Goal: Transaction & Acquisition: Purchase product/service

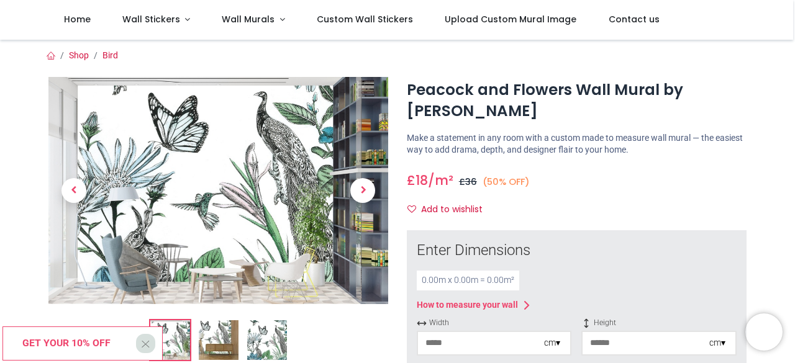
scroll to position [62, 0]
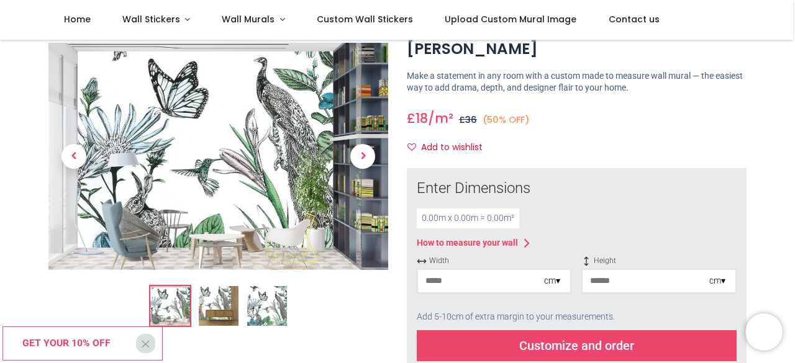
click at [501, 285] on input "number" at bounding box center [481, 281] width 126 height 22
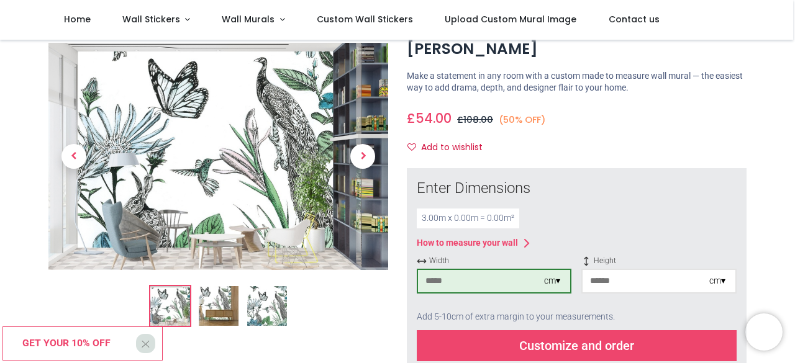
type input "***"
click at [590, 281] on input "number" at bounding box center [646, 281] width 126 height 22
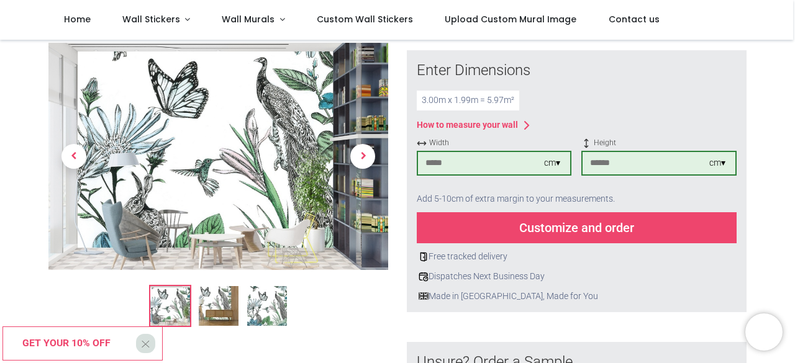
scroll to position [186, 0]
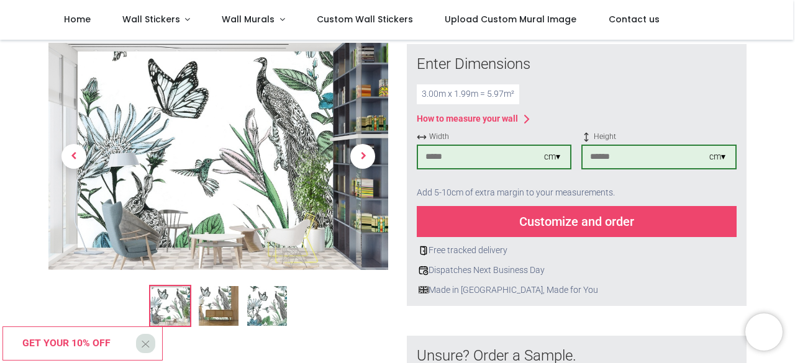
type input "***"
click at [545, 193] on div "Add 5-10cm of extra margin to your measurements." at bounding box center [577, 193] width 320 height 27
click at [539, 218] on div "Customize and order" at bounding box center [577, 221] width 320 height 31
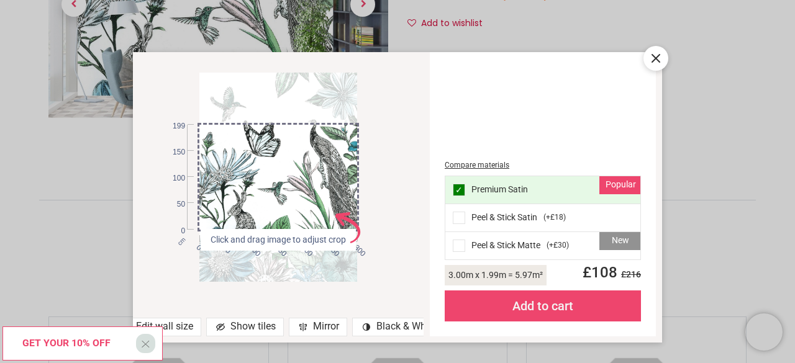
click at [652, 59] on icon at bounding box center [655, 58] width 15 height 15
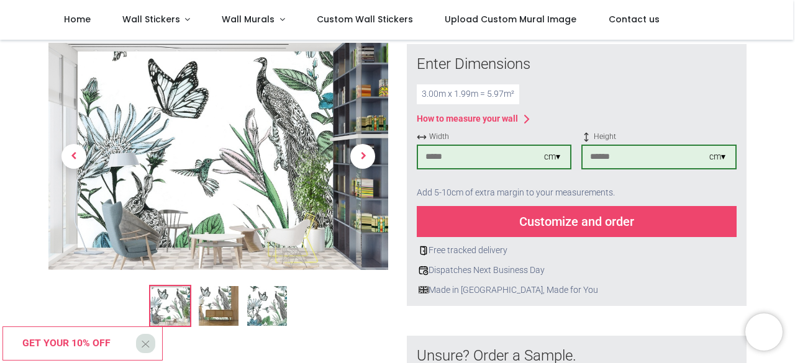
click at [620, 215] on div "Customize and order" at bounding box center [577, 221] width 320 height 31
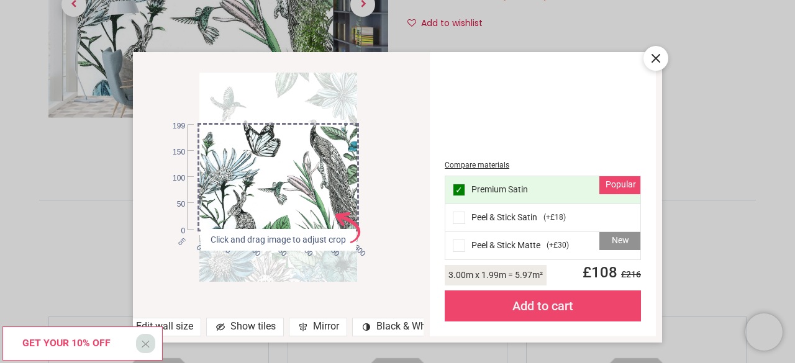
click at [555, 243] on span "( +£30 )" at bounding box center [558, 245] width 22 height 11
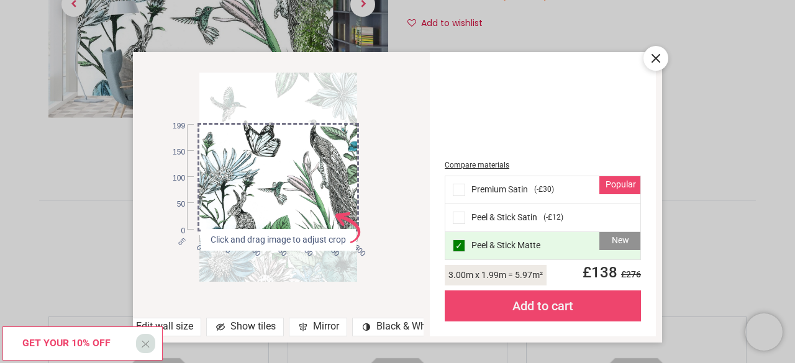
click at [546, 195] on span "( -£30 )" at bounding box center [544, 189] width 20 height 11
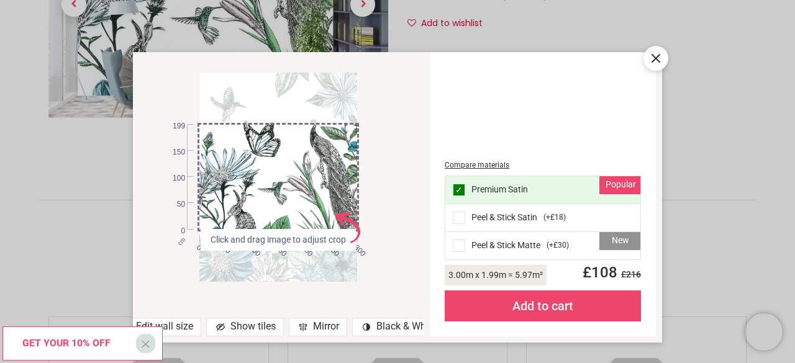
click at [657, 63] on icon at bounding box center [655, 58] width 15 height 15
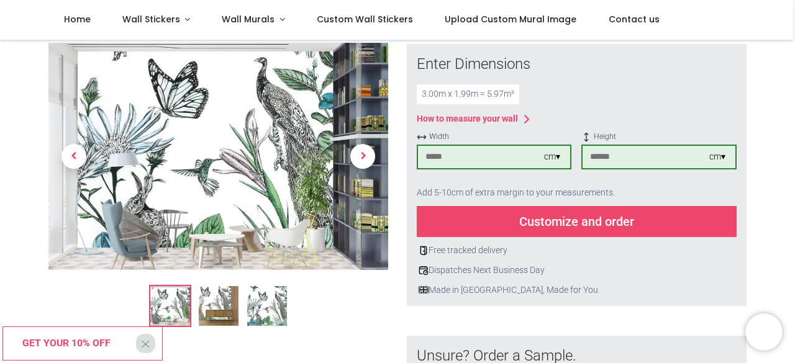
click at [599, 221] on div "Customize and order" at bounding box center [577, 221] width 320 height 31
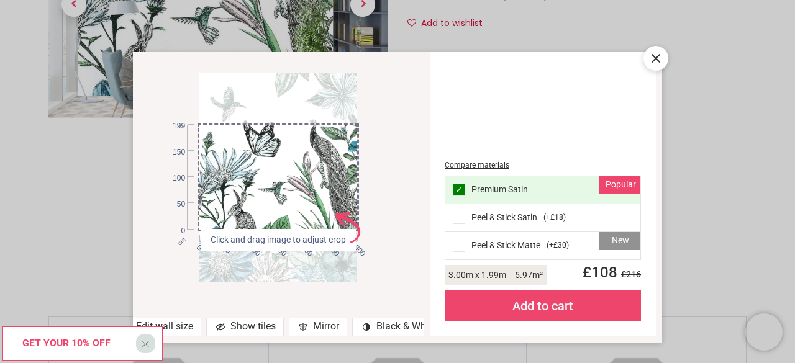
click at [660, 61] on icon at bounding box center [655, 58] width 7 height 7
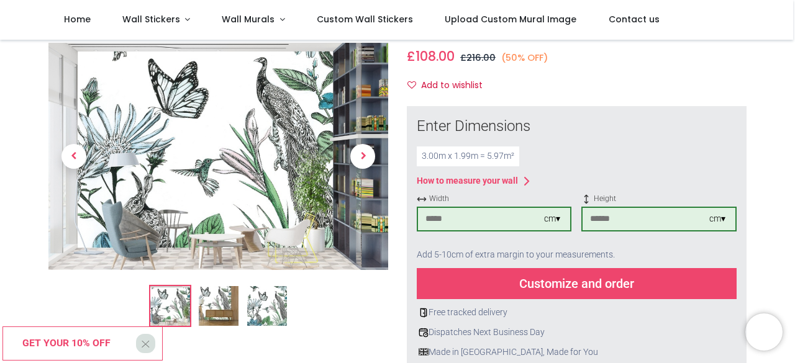
scroll to position [0, 0]
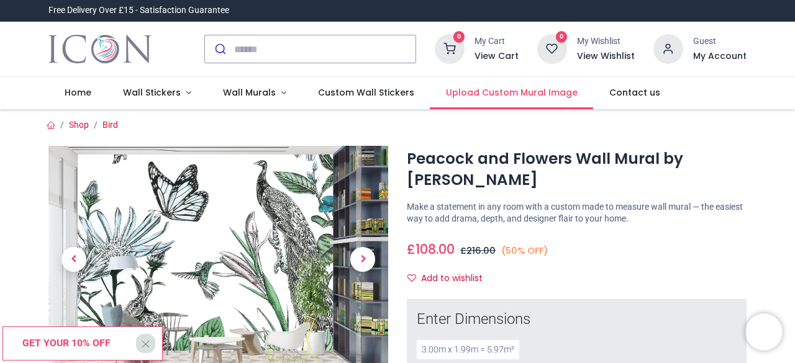
click at [537, 97] on span "Upload Custom Mural Image" at bounding box center [512, 92] width 132 height 12
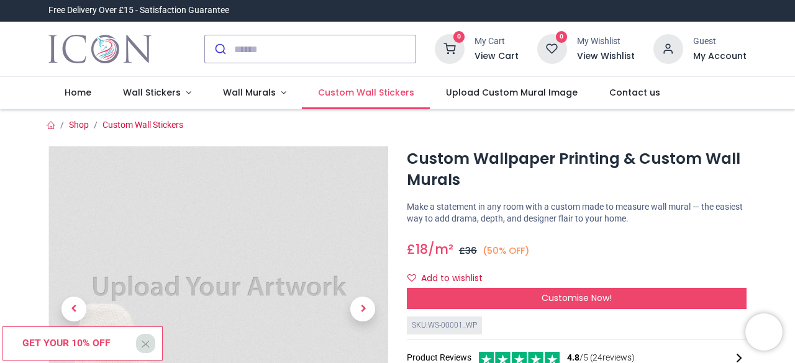
click at [388, 97] on span "Custom Wall Stickers" at bounding box center [366, 92] width 96 height 12
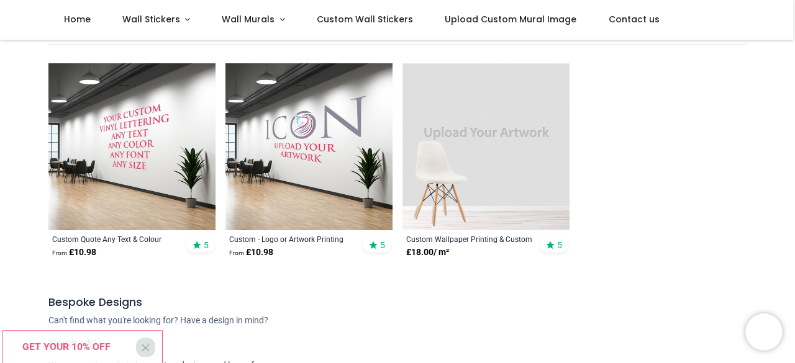
scroll to position [186, 0]
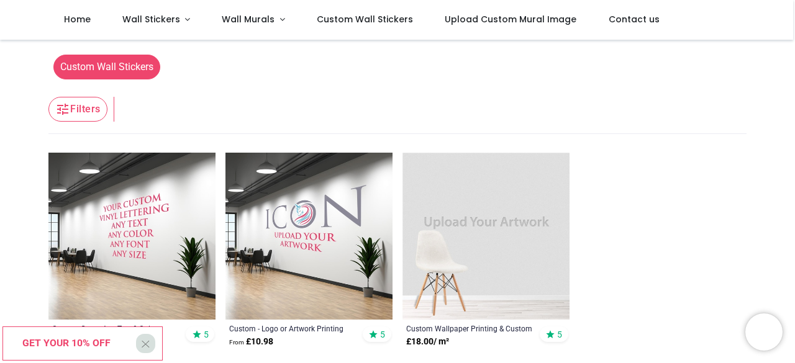
click at [513, 232] on img at bounding box center [486, 236] width 167 height 167
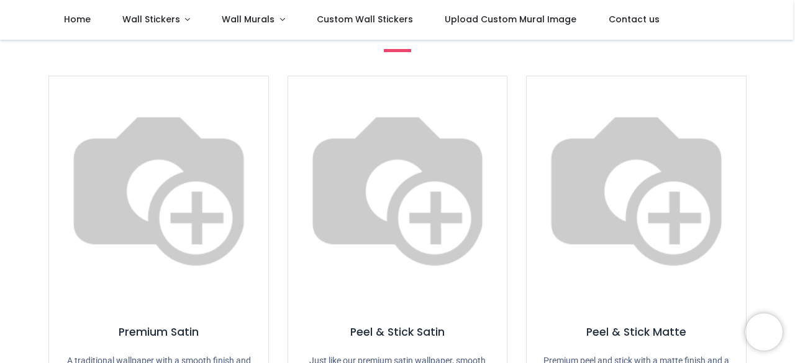
scroll to position [373, 0]
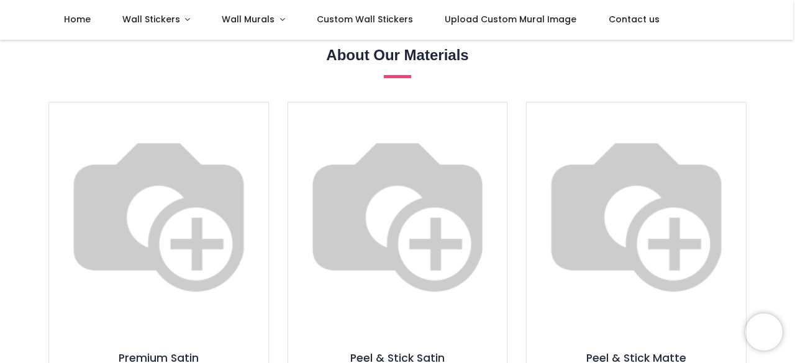
click at [421, 29] on link "Description" at bounding box center [397, 7] width 93 height 43
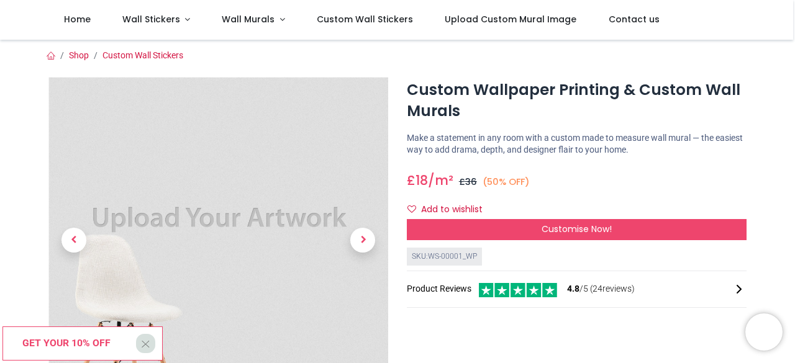
scroll to position [124, 0]
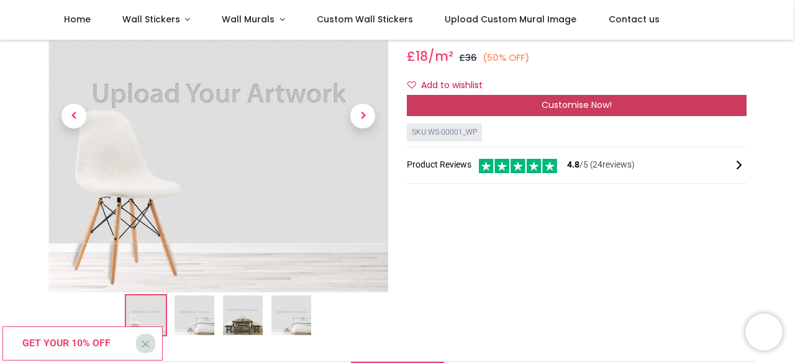
click at [570, 111] on div "Customise Now!" at bounding box center [577, 105] width 340 height 21
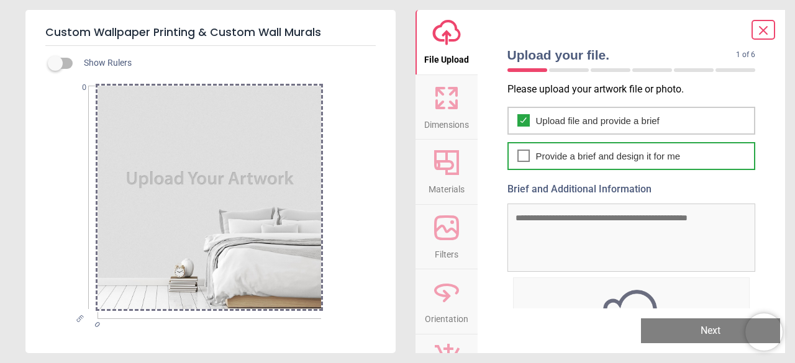
click at [532, 157] on div "Provide a brief and design it for me" at bounding box center [631, 156] width 248 height 28
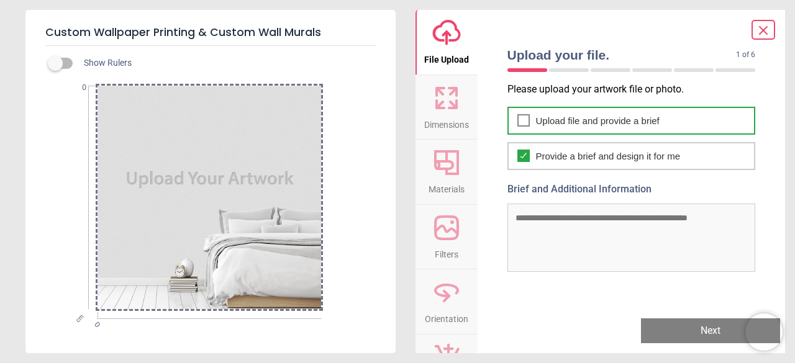
click at [521, 120] on icon at bounding box center [524, 120] width 10 height 15
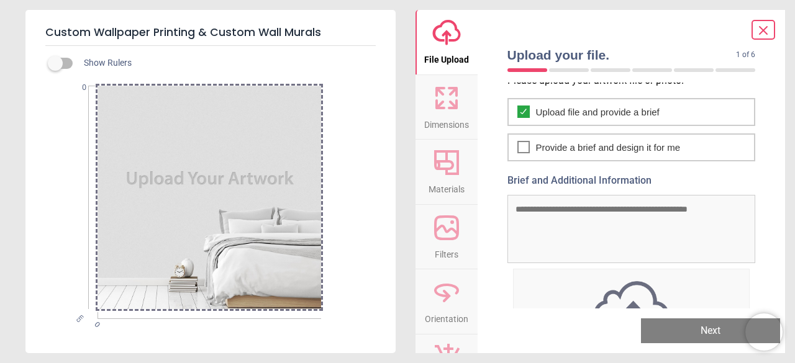
scroll to position [0, 0]
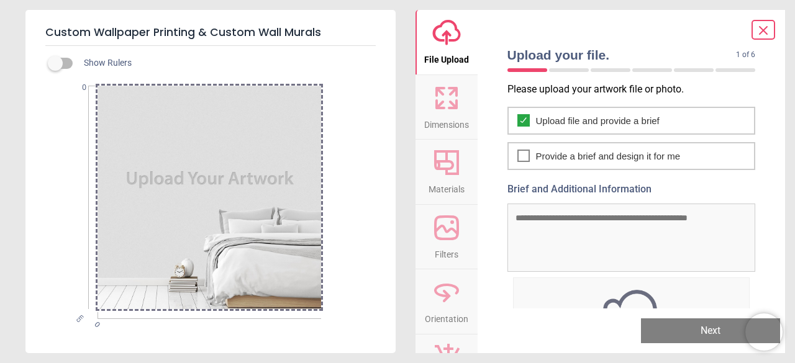
click at [462, 175] on button "Materials" at bounding box center [447, 172] width 62 height 65
click at [458, 124] on span "Dimensions" at bounding box center [446, 122] width 45 height 19
drag, startPoint x: 454, startPoint y: 175, endPoint x: 460, endPoint y: 99, distance: 76.0
click at [453, 175] on icon at bounding box center [446, 162] width 25 height 25
click at [462, 94] on button "Dimensions" at bounding box center [447, 107] width 62 height 65
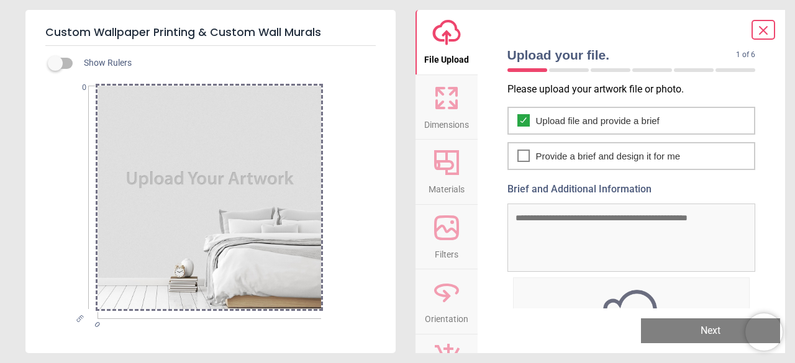
click at [460, 163] on icon at bounding box center [447, 163] width 30 height 30
click at [460, 173] on icon at bounding box center [447, 163] width 30 height 30
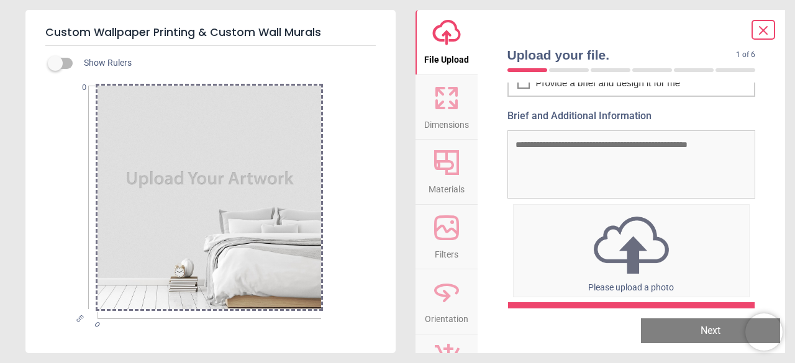
scroll to position [101, 0]
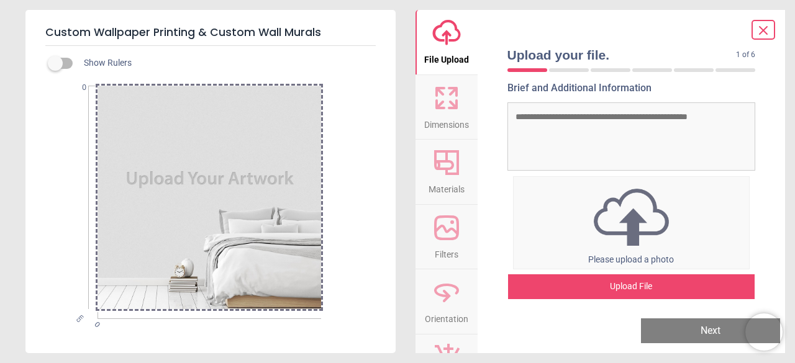
click at [637, 283] on div "Upload File" at bounding box center [631, 287] width 247 height 25
click at [638, 281] on div "Upload File" at bounding box center [631, 287] width 247 height 25
click at [768, 29] on icon at bounding box center [763, 30] width 15 height 15
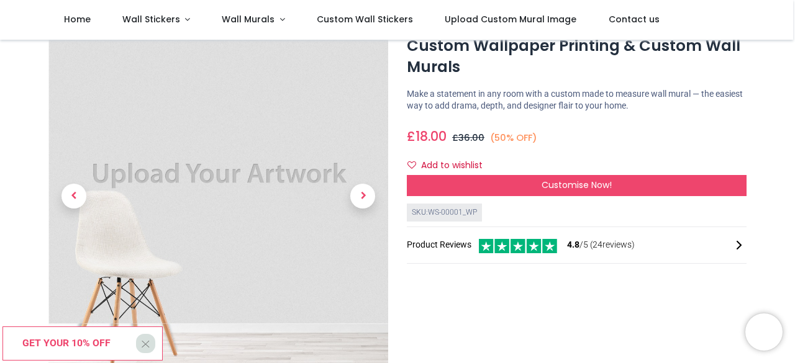
scroll to position [62, 0]
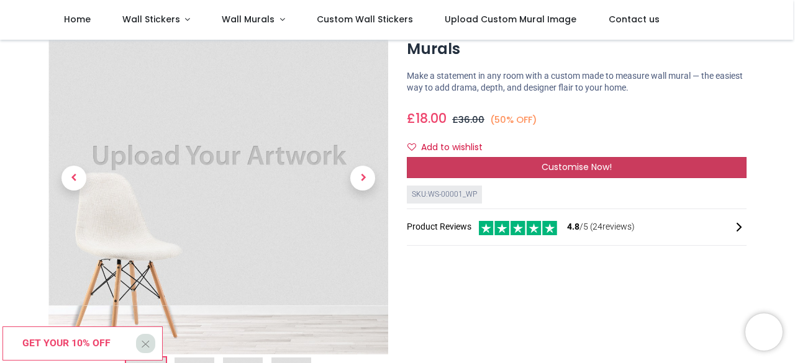
click at [526, 170] on div "Customise Now!" at bounding box center [577, 167] width 340 height 21
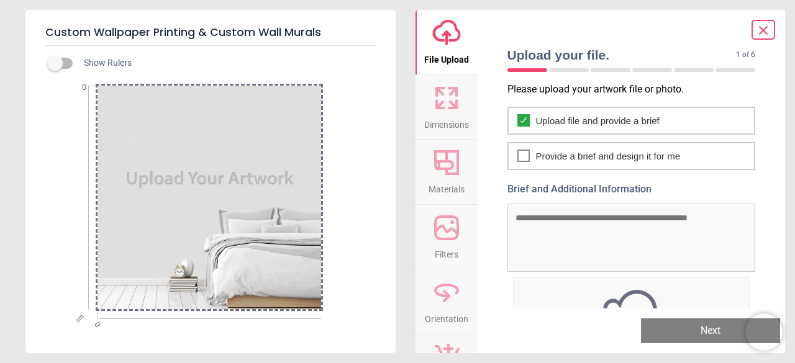
scroll to position [101, 0]
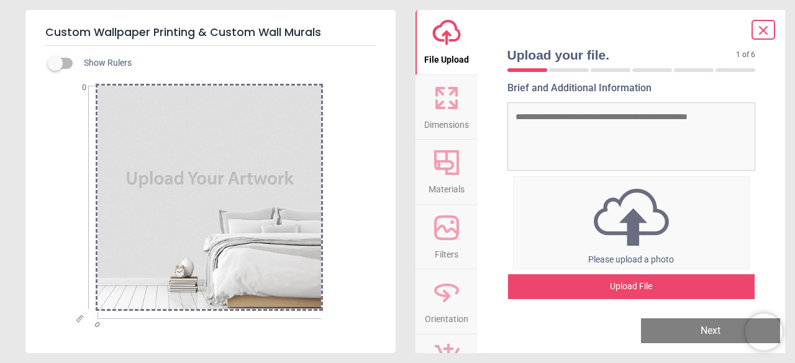
click at [639, 279] on div "Upload File" at bounding box center [631, 287] width 247 height 25
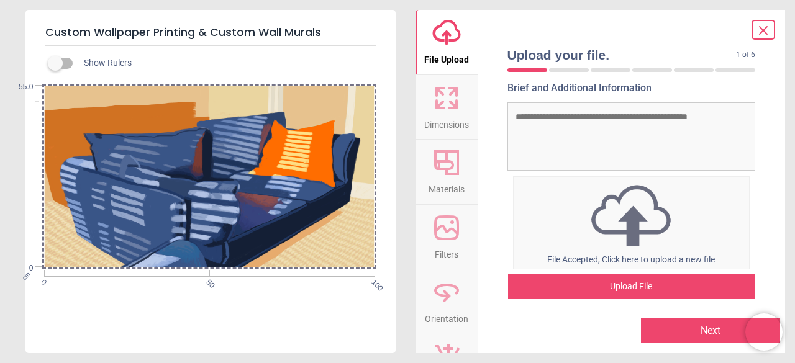
click at [667, 325] on button "Next" at bounding box center [710, 331] width 139 height 25
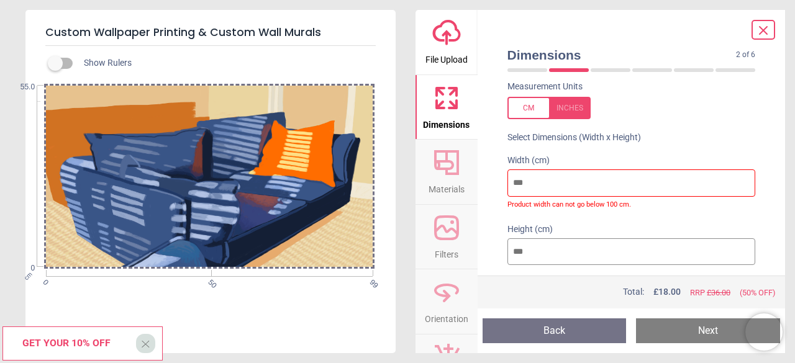
scroll to position [59, 0]
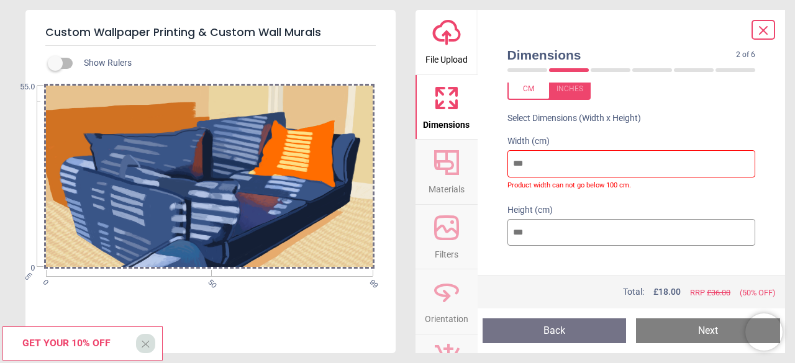
drag, startPoint x: 535, startPoint y: 165, endPoint x: 514, endPoint y: 160, distance: 22.2
click at [514, 160] on input "**" at bounding box center [631, 163] width 248 height 27
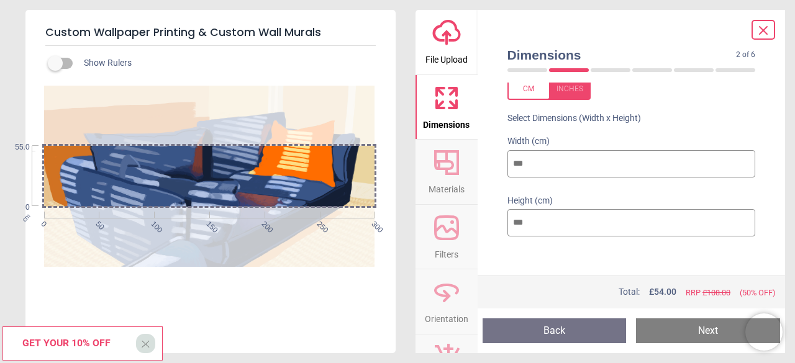
type input "***"
drag, startPoint x: 543, startPoint y: 223, endPoint x: 493, endPoint y: 224, distance: 49.7
click at [493, 224] on div "Dimensions 2 of 6 2 of 8 Our murals are made to measure. Please enter your wall…" at bounding box center [632, 181] width 308 height 343
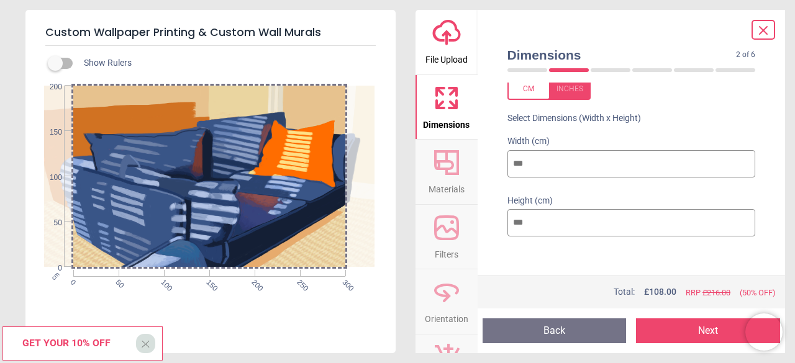
type input "***"
click at [686, 328] on button "Next" at bounding box center [708, 331] width 144 height 25
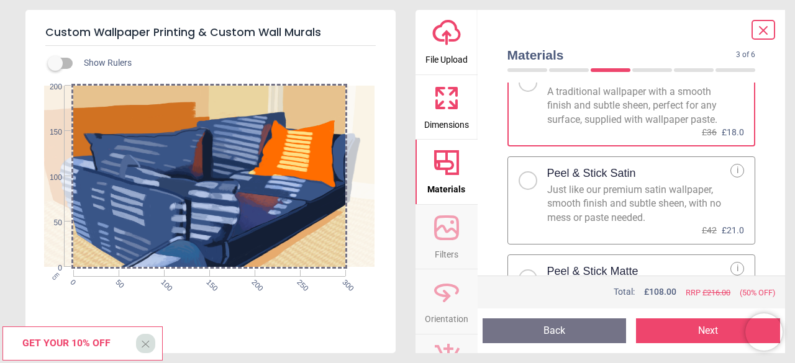
scroll to position [99, 0]
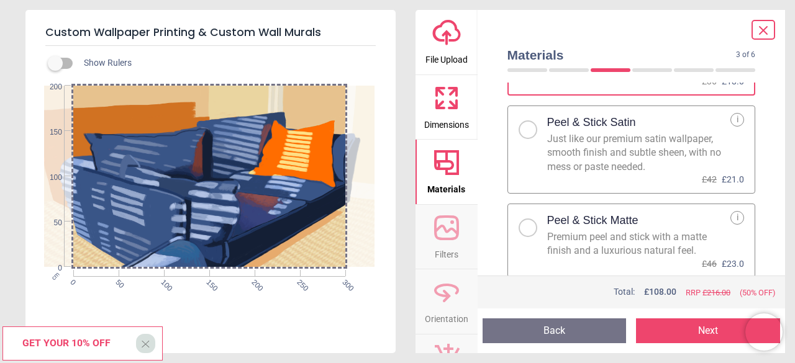
click at [578, 223] on h2 "Peel & Stick Matte" at bounding box center [592, 221] width 91 height 16
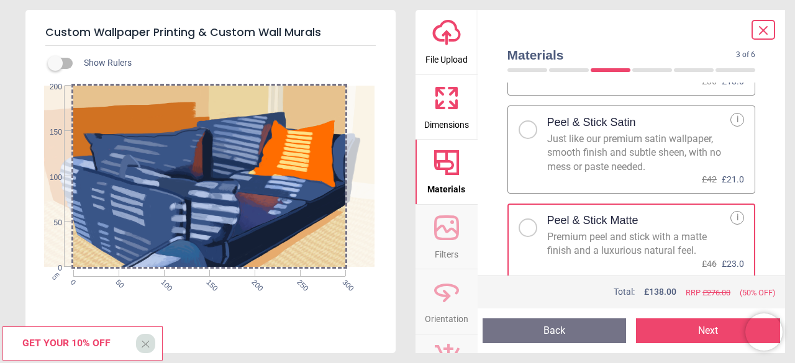
click at [684, 334] on button "Next" at bounding box center [708, 331] width 144 height 25
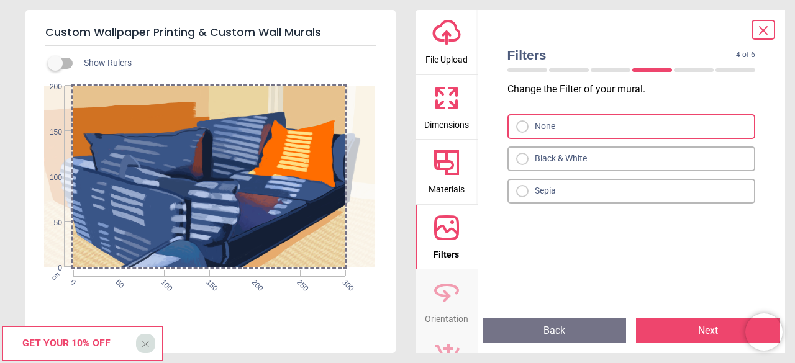
click at [612, 327] on button "Back" at bounding box center [555, 331] width 144 height 25
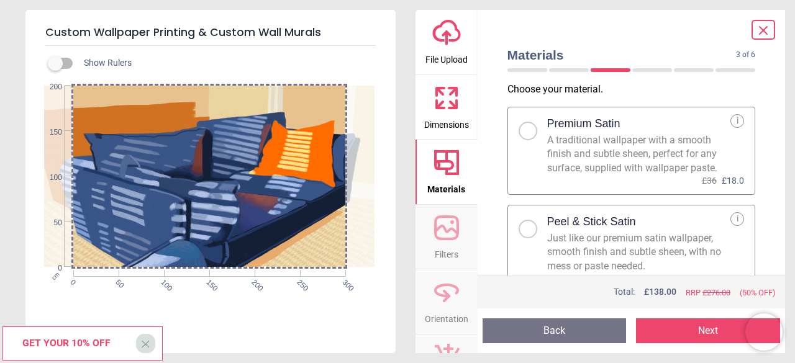
click at [619, 147] on div "A traditional wallpaper with a smooth finish and subtle sheen, perfect for any …" at bounding box center [639, 155] width 184 height 42
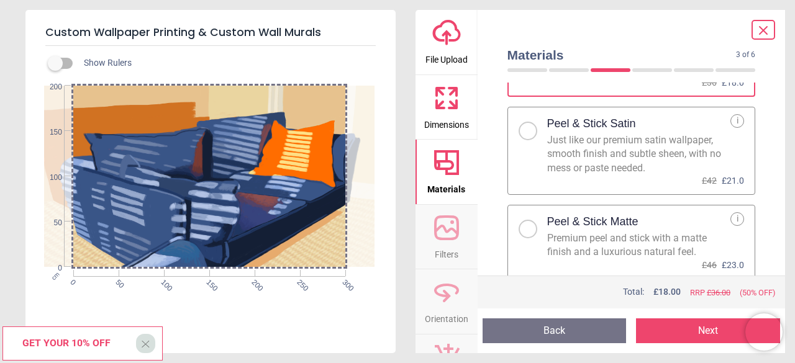
scroll to position [99, 0]
click at [641, 226] on div "Peel & Stick Matte" at bounding box center [639, 220] width 184 height 19
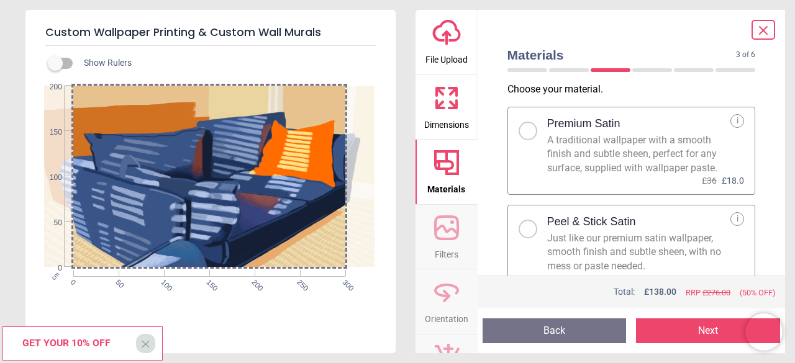
click at [637, 171] on div "A traditional wallpaper with a smooth finish and subtle sheen, perfect for any …" at bounding box center [639, 155] width 184 height 42
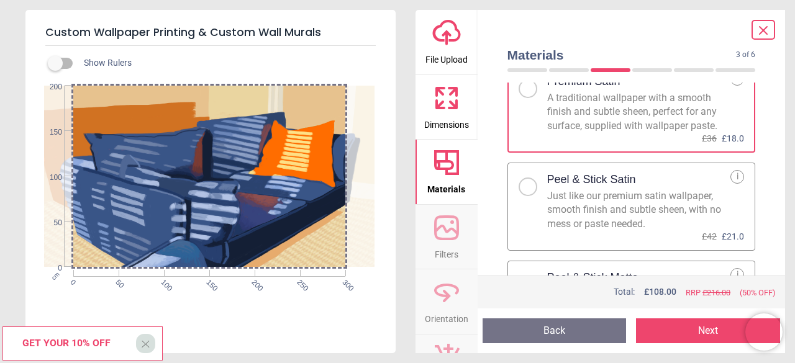
scroll to position [62, 0]
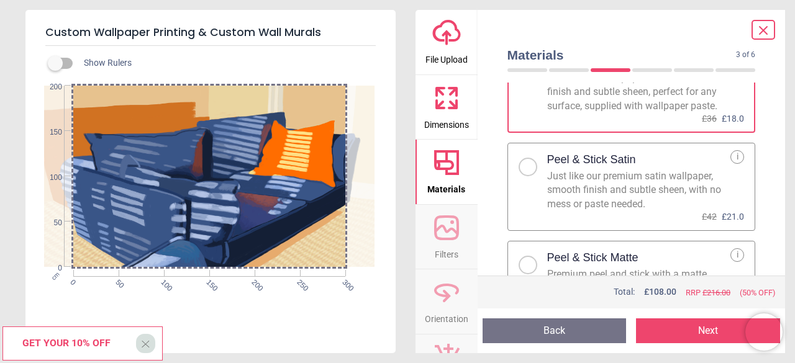
click at [637, 171] on div "Just like our premium satin wallpaper, smooth finish and subtle sheen, with no …" at bounding box center [639, 191] width 184 height 42
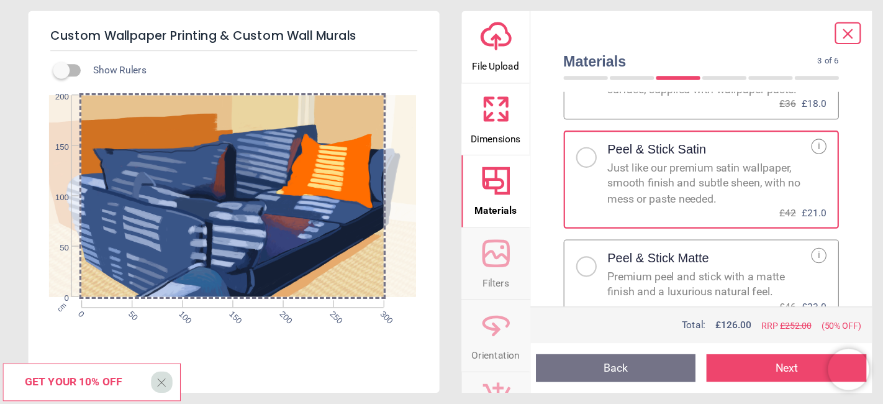
scroll to position [99, 0]
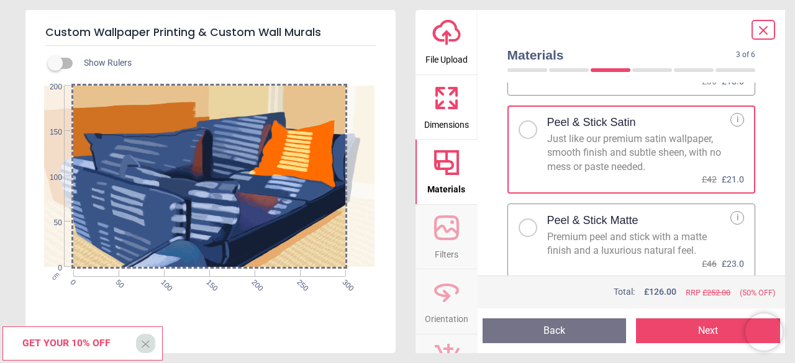
click at [651, 229] on div "Peel & Stick Matte" at bounding box center [639, 220] width 184 height 19
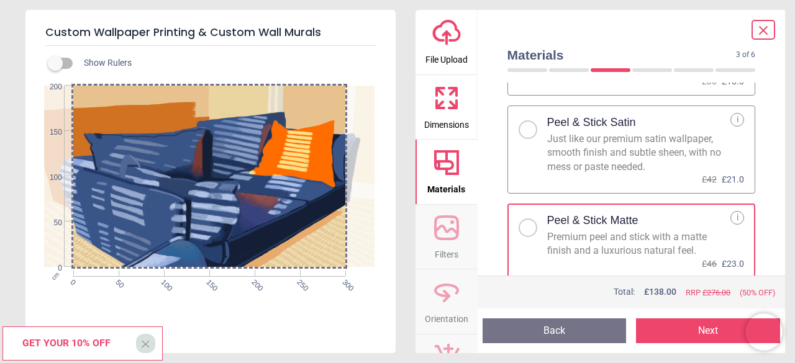
click at [691, 337] on button "Next" at bounding box center [708, 331] width 144 height 25
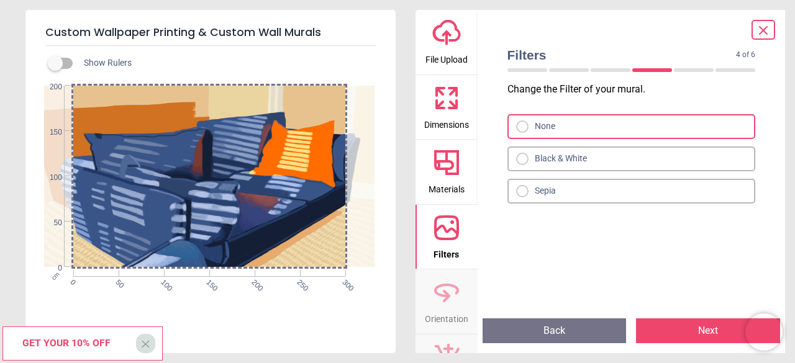
click at [599, 327] on button "Back" at bounding box center [555, 331] width 144 height 25
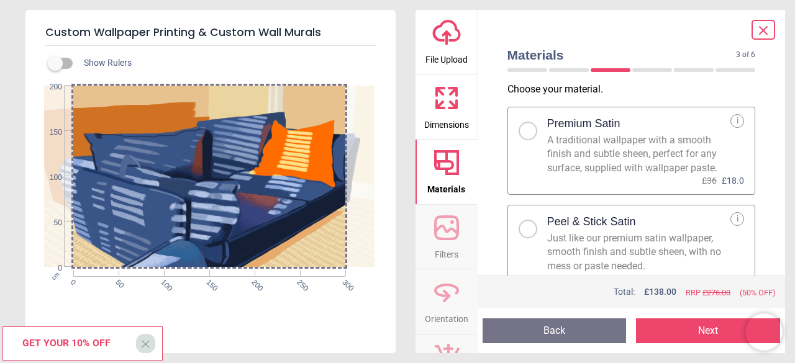
click at [653, 330] on button "Next" at bounding box center [708, 331] width 144 height 25
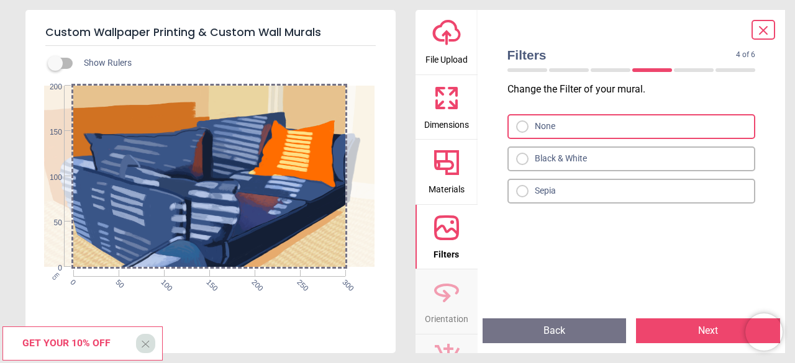
click at [591, 163] on div "Black & White" at bounding box center [631, 159] width 248 height 25
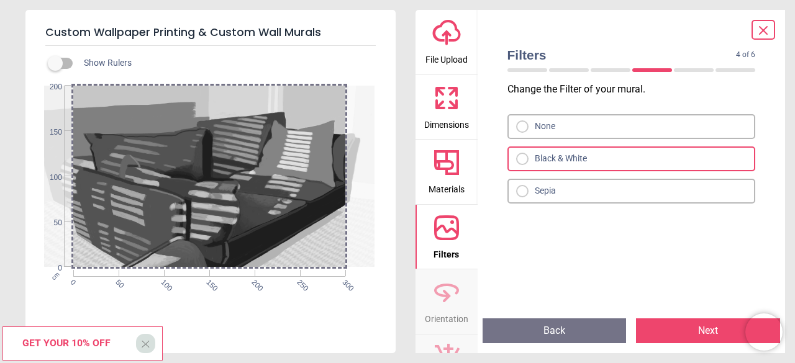
click at [595, 183] on div "Sepia" at bounding box center [631, 191] width 248 height 25
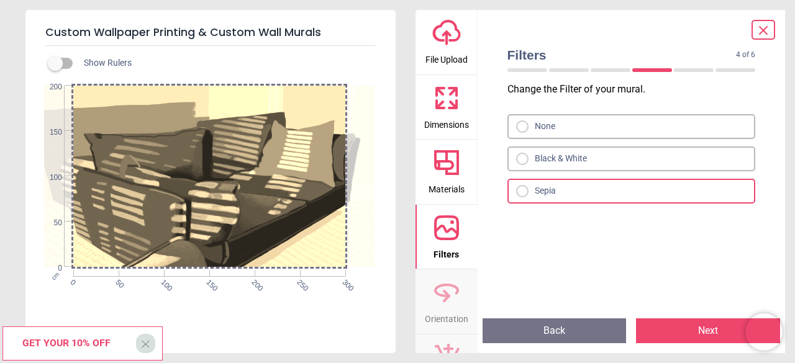
click at [571, 134] on div "None" at bounding box center [631, 126] width 248 height 25
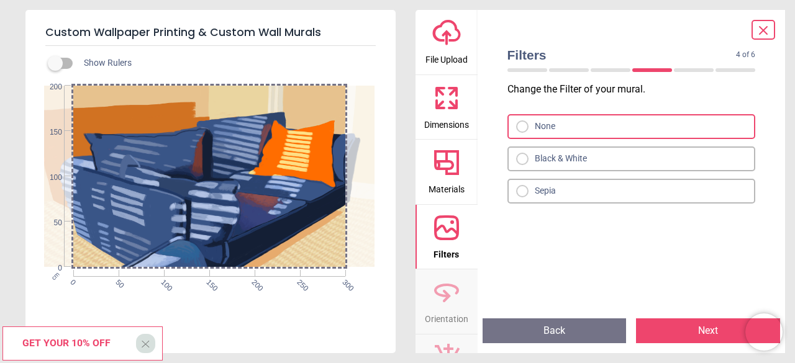
click at [671, 329] on button "Next" at bounding box center [708, 331] width 144 height 25
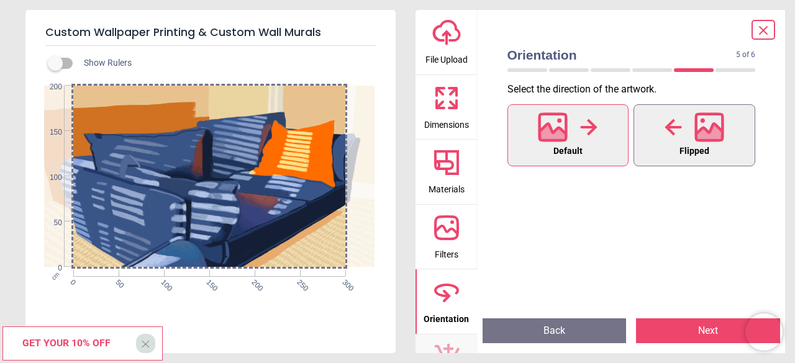
click at [667, 155] on button "Flipped" at bounding box center [695, 135] width 122 height 62
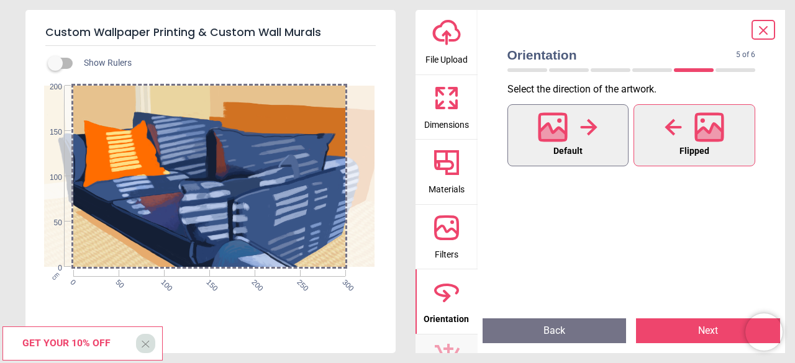
click at [603, 151] on button "Default" at bounding box center [568, 135] width 122 height 62
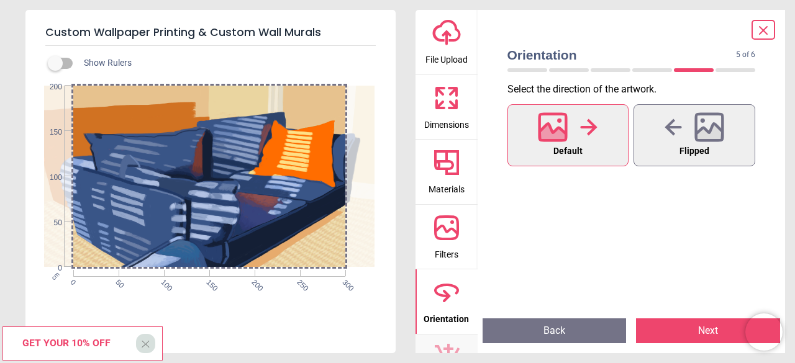
click at [679, 334] on button "Next" at bounding box center [708, 331] width 144 height 25
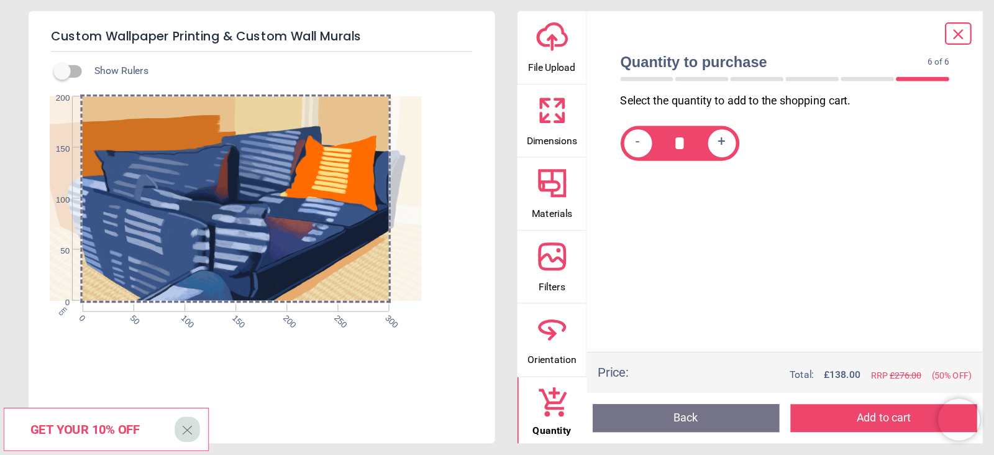
scroll to position [61, 0]
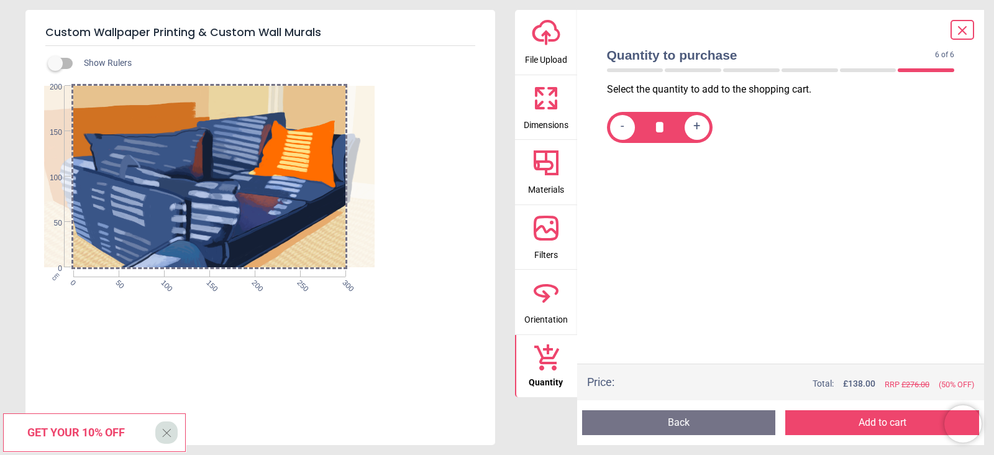
click at [705, 137] on div "- * +" at bounding box center [660, 127] width 106 height 31
click at [699, 132] on span "+" at bounding box center [696, 127] width 7 height 16
click at [699, 129] on span "+" at bounding box center [696, 127] width 7 height 16
click at [625, 129] on div "-" at bounding box center [622, 127] width 25 height 25
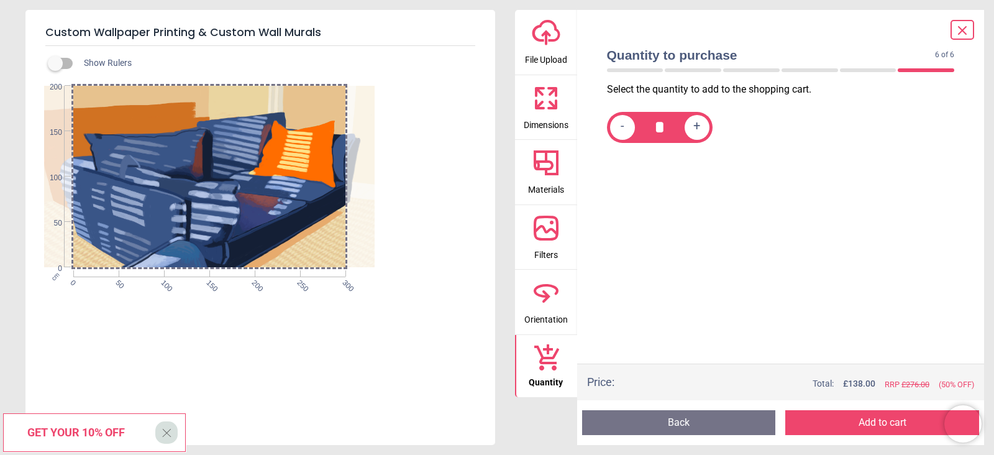
type input "*"
click at [696, 363] on button "Back" at bounding box center [679, 422] width 194 height 25
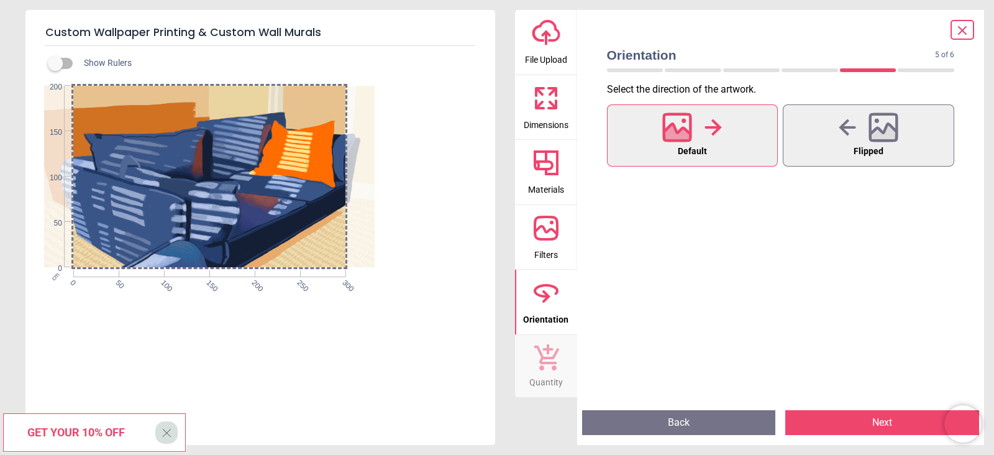
click at [726, 363] on button "Back" at bounding box center [679, 422] width 194 height 25
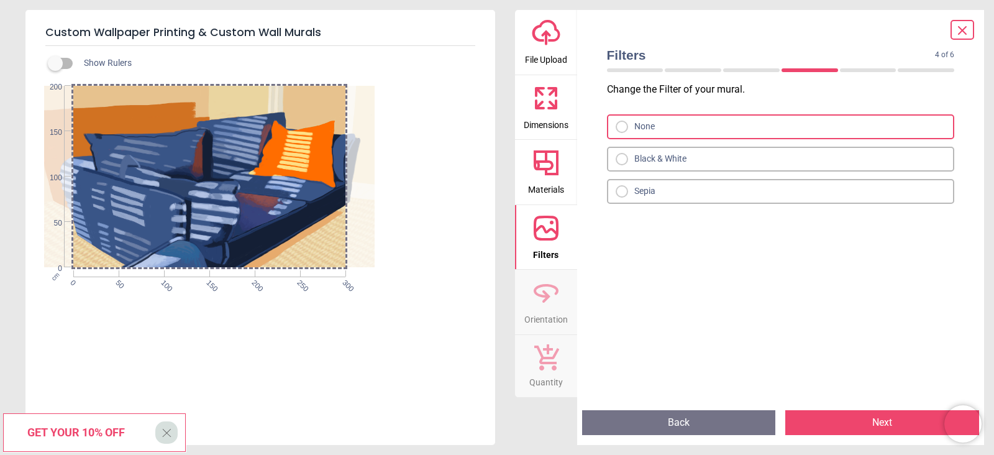
click at [725, 363] on button "Back" at bounding box center [679, 422] width 194 height 25
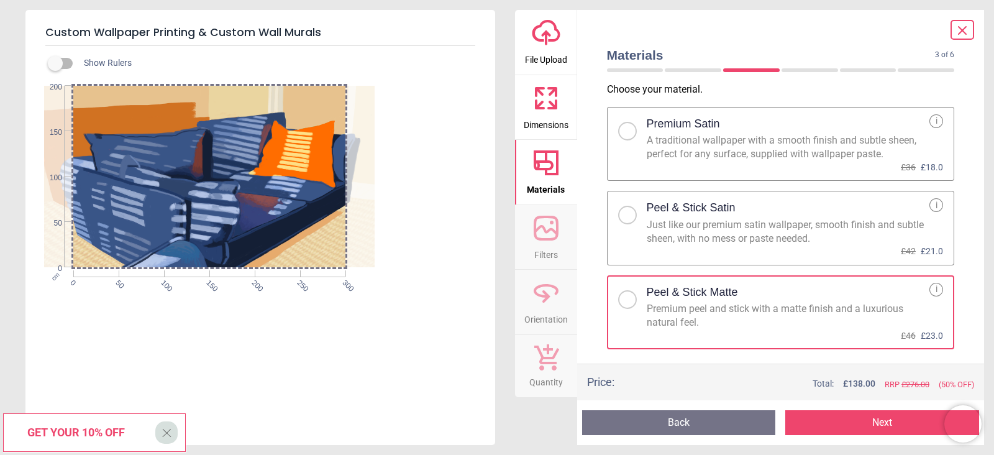
click at [725, 363] on button "Back" at bounding box center [679, 422] width 194 height 25
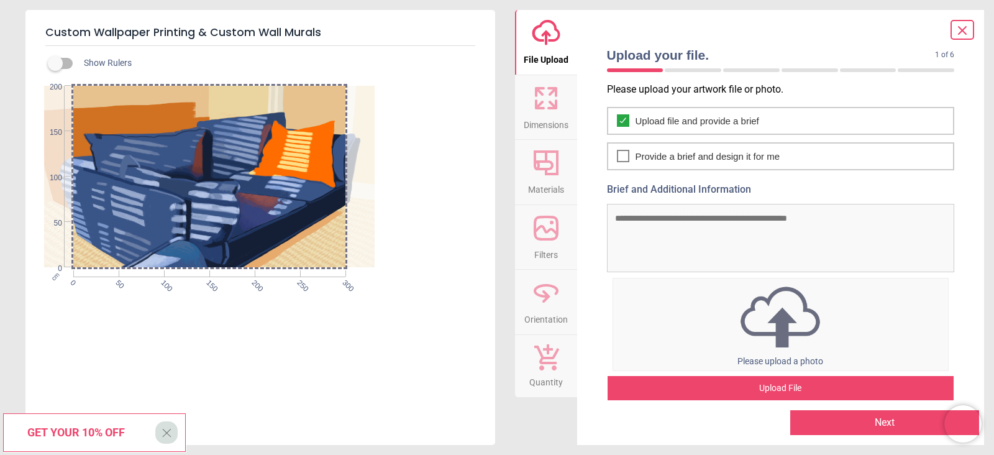
click at [725, 363] on div at bounding box center [681, 422] width 189 height 25
click at [794, 38] on div at bounding box center [962, 30] width 24 height 20
click at [794, 25] on icon at bounding box center [962, 30] width 15 height 15
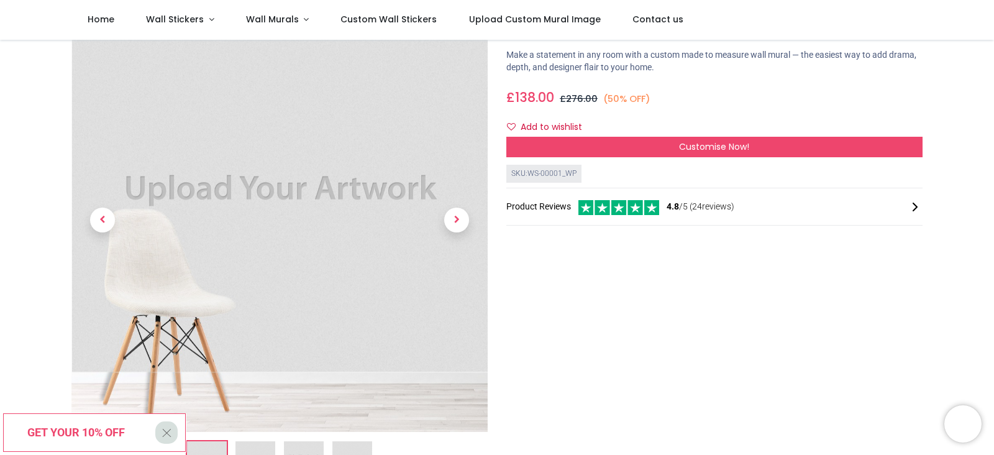
scroll to position [0, 0]
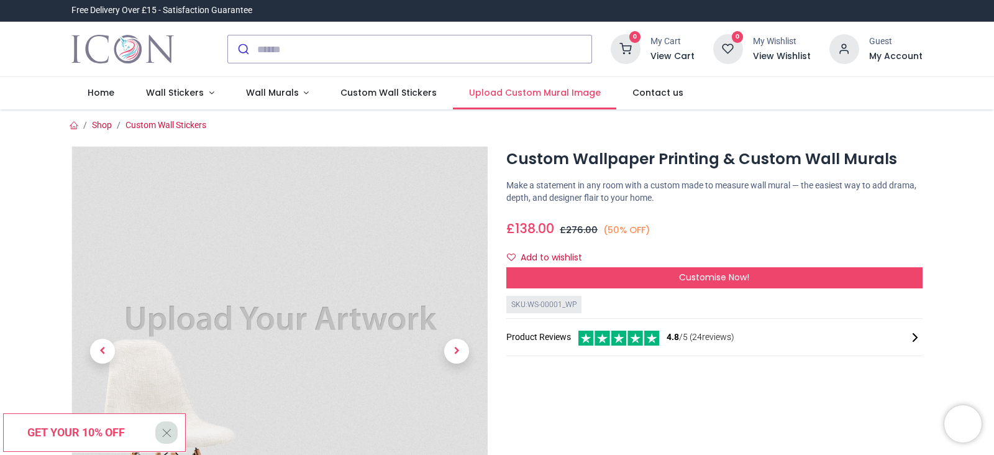
click at [525, 104] on link "Upload Custom Mural Image" at bounding box center [534, 93] width 163 height 32
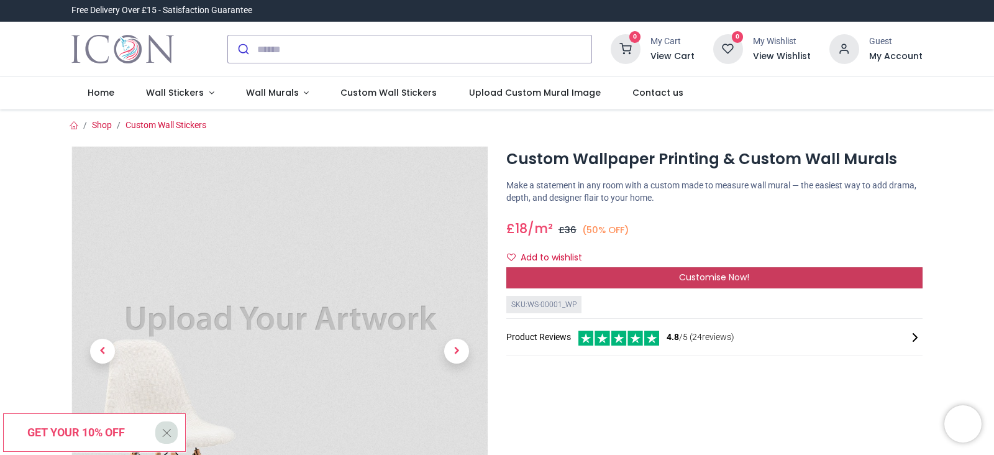
click at [764, 275] on div "Customise Now!" at bounding box center [714, 277] width 416 height 21
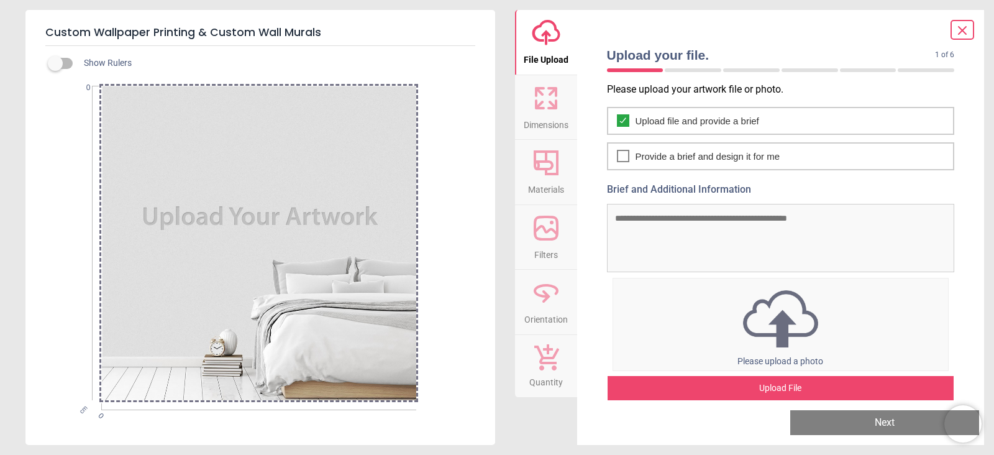
click at [766, 335] on img at bounding box center [780, 318] width 335 height 65
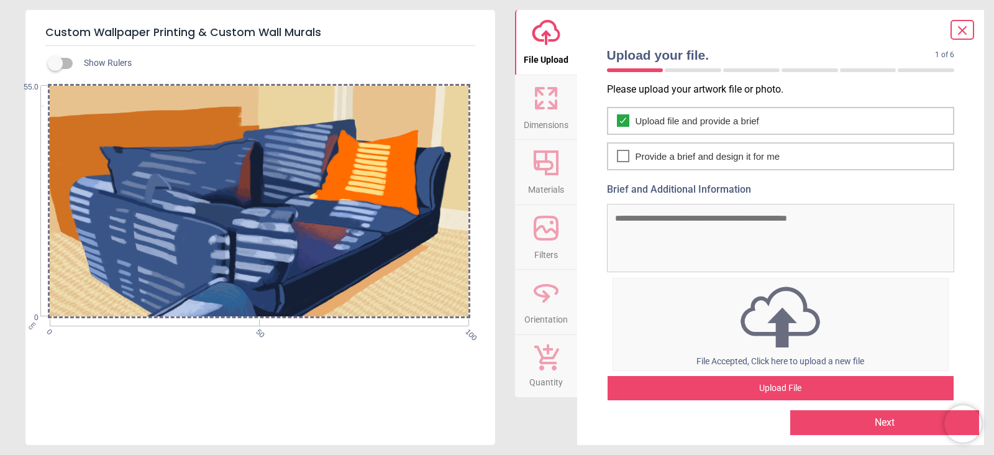
click at [814, 384] on div "Upload File" at bounding box center [780, 388] width 347 height 25
click at [801, 380] on div "Upload File" at bounding box center [780, 388] width 347 height 25
click at [842, 422] on button "Next" at bounding box center [884, 422] width 189 height 25
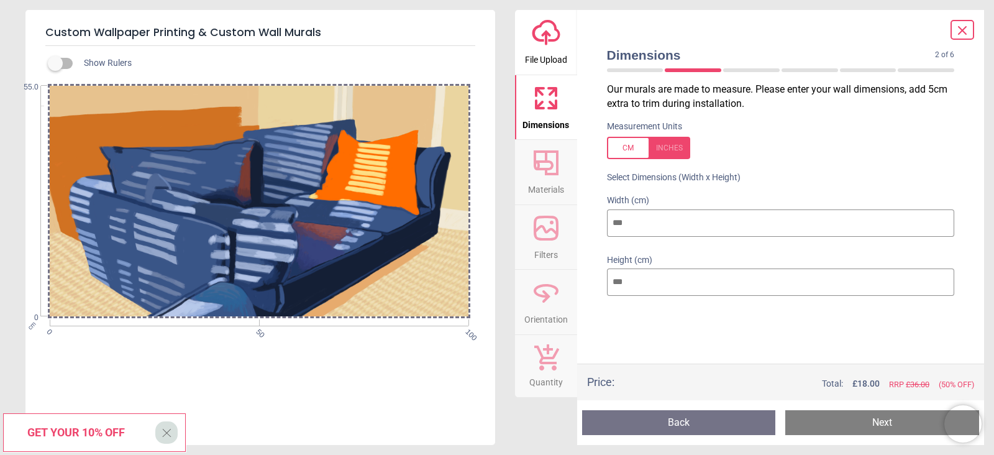
drag, startPoint x: 630, startPoint y: 287, endPoint x: 609, endPoint y: 283, distance: 21.4
click at [609, 283] on input "**" at bounding box center [781, 281] width 348 height 27
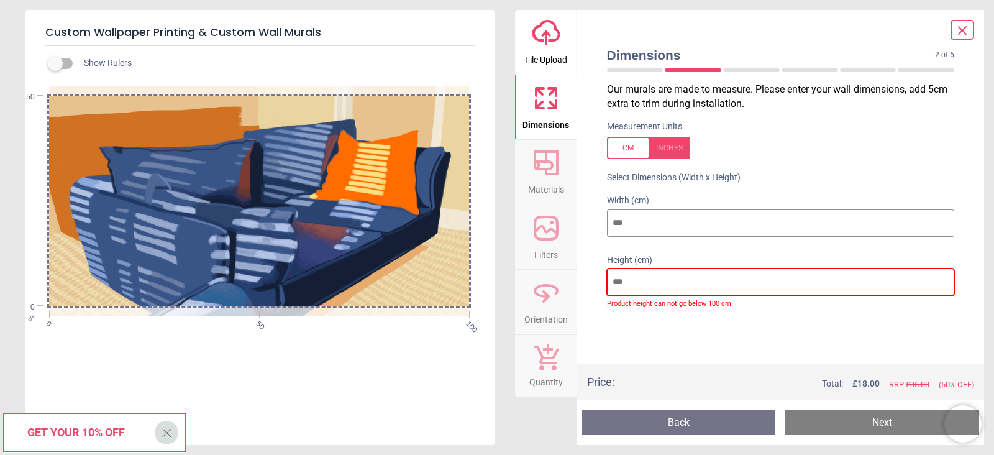
drag, startPoint x: 635, startPoint y: 281, endPoint x: 599, endPoint y: 281, distance: 35.4
click at [599, 281] on div "Height (cm) ** Product height can not go below 100 cm." at bounding box center [781, 281] width 368 height 69
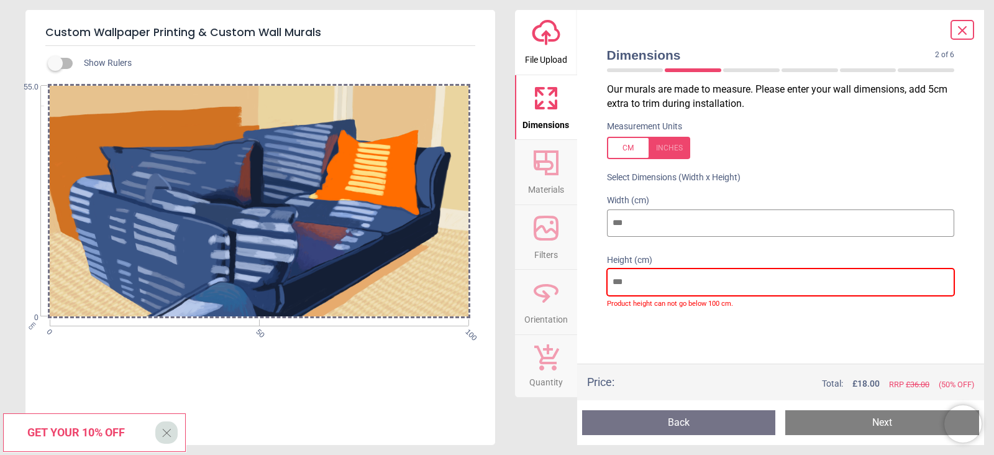
drag, startPoint x: 646, startPoint y: 288, endPoint x: 575, endPoint y: 290, distance: 71.5
click at [575, 290] on div "upload-cloud-line File Upload Dimensions Crop Materials Filters Orientation Qua…" at bounding box center [750, 227] width 470 height 435
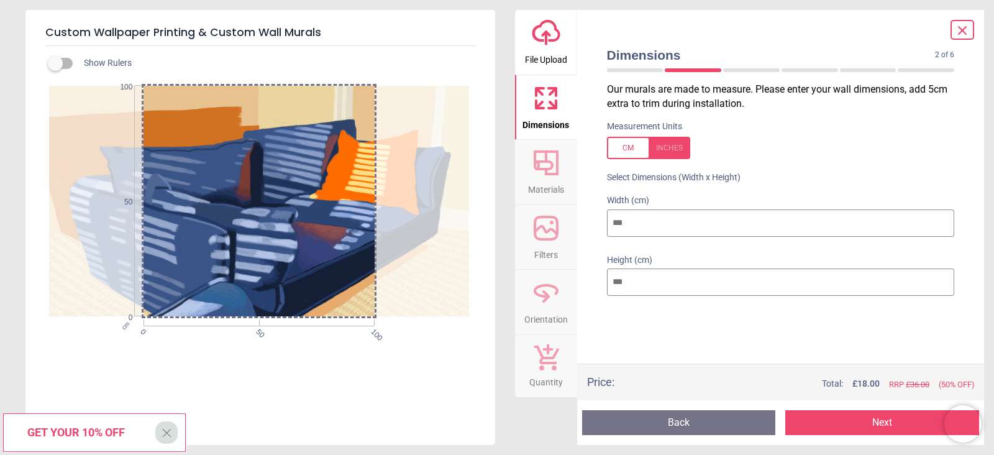
type input "***"
click at [853, 414] on button "Next" at bounding box center [882, 422] width 194 height 25
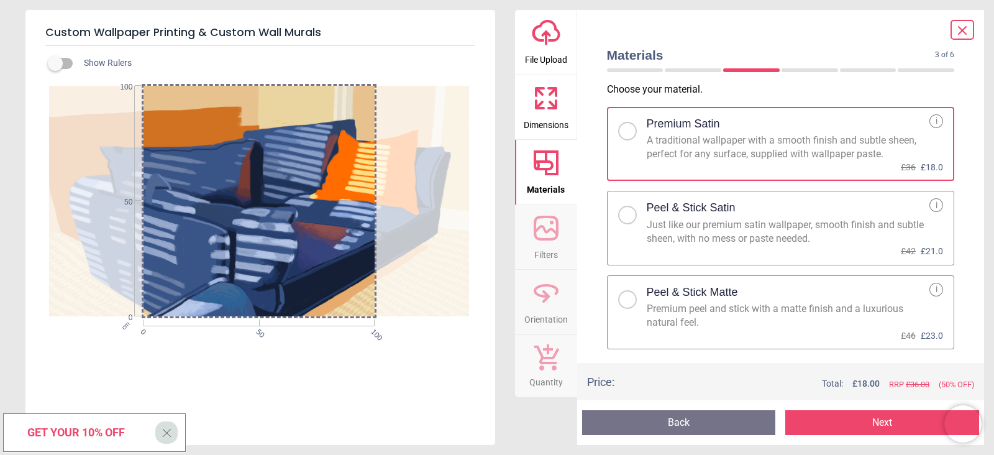
click at [809, 328] on div "Premium peel and stick with a matte finish and a luxurious natural feel." at bounding box center [788, 316] width 283 height 28
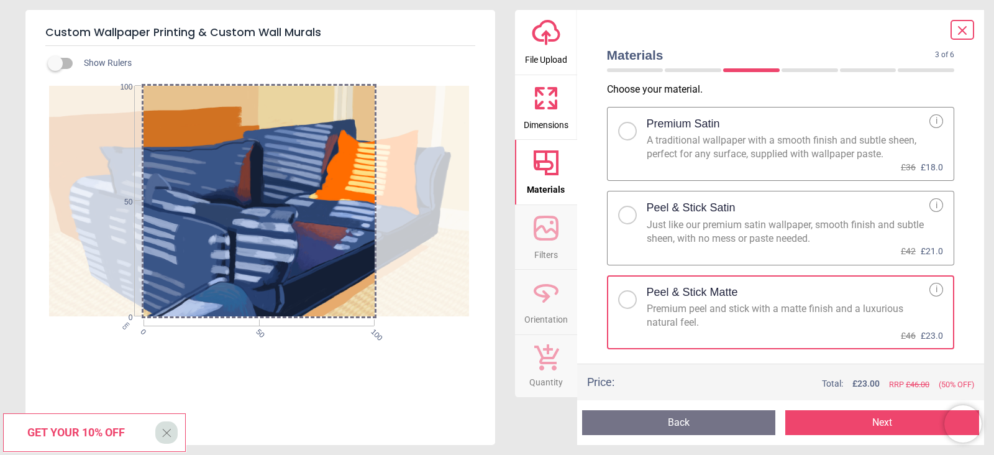
click at [875, 418] on button "Next" at bounding box center [882, 422] width 194 height 25
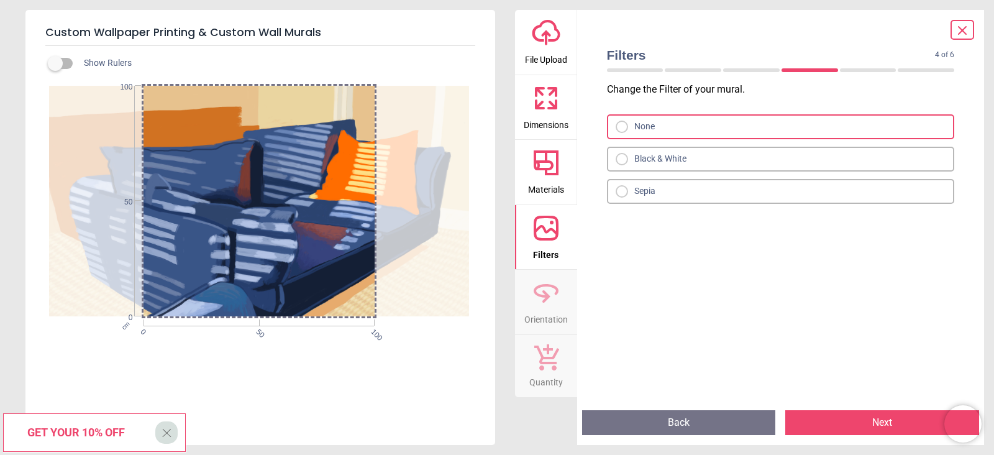
click at [870, 419] on button "Next" at bounding box center [882, 422] width 194 height 25
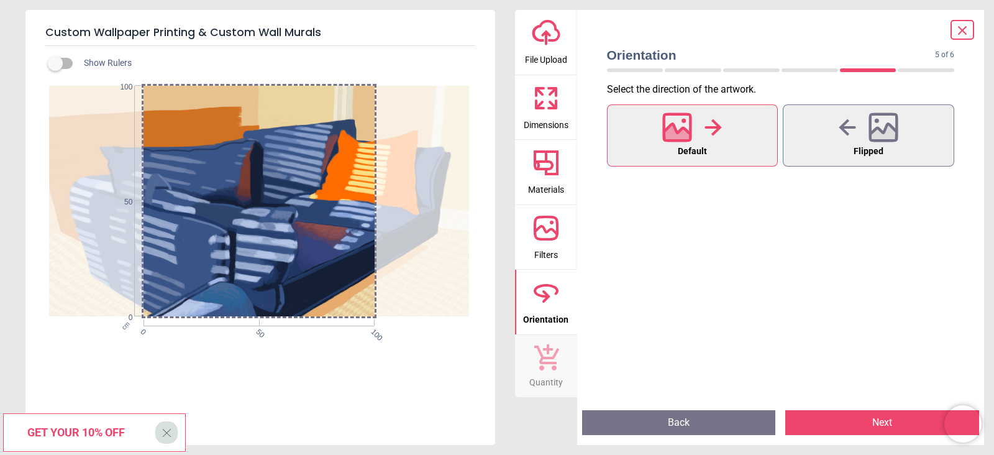
click at [755, 410] on button "Back" at bounding box center [679, 422] width 194 height 25
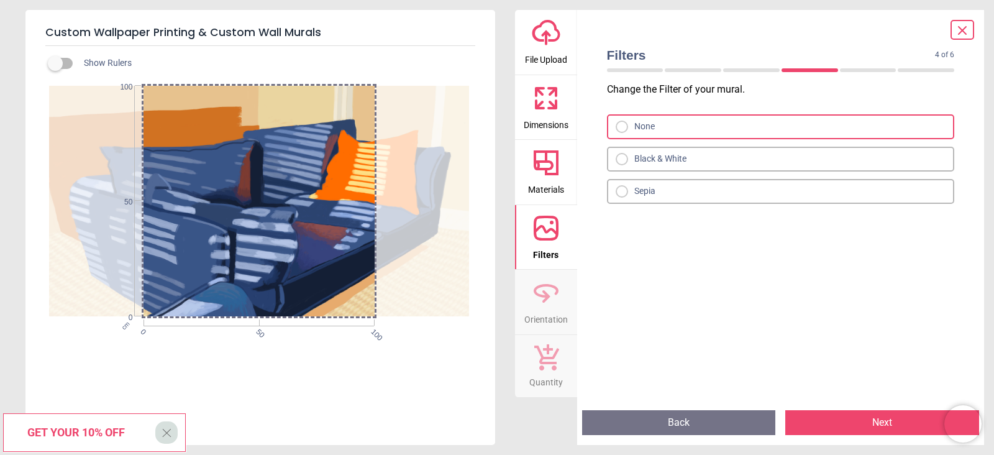
click at [761, 415] on button "Back" at bounding box center [679, 422] width 194 height 25
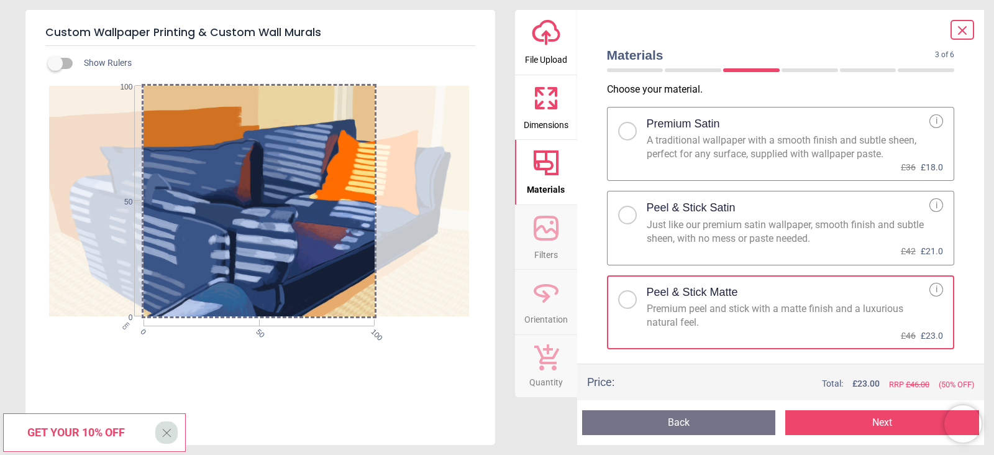
click at [961, 30] on icon at bounding box center [962, 30] width 15 height 15
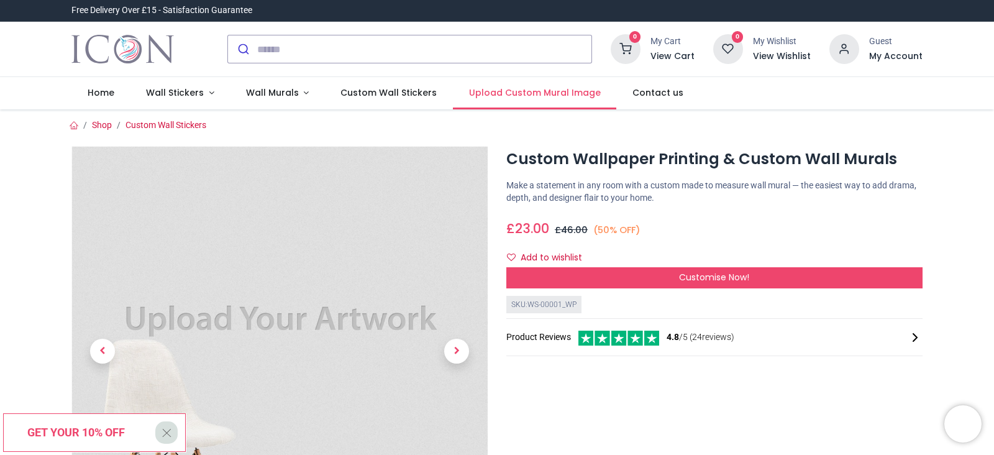
click at [553, 88] on span "Upload Custom Mural Image" at bounding box center [535, 92] width 132 height 12
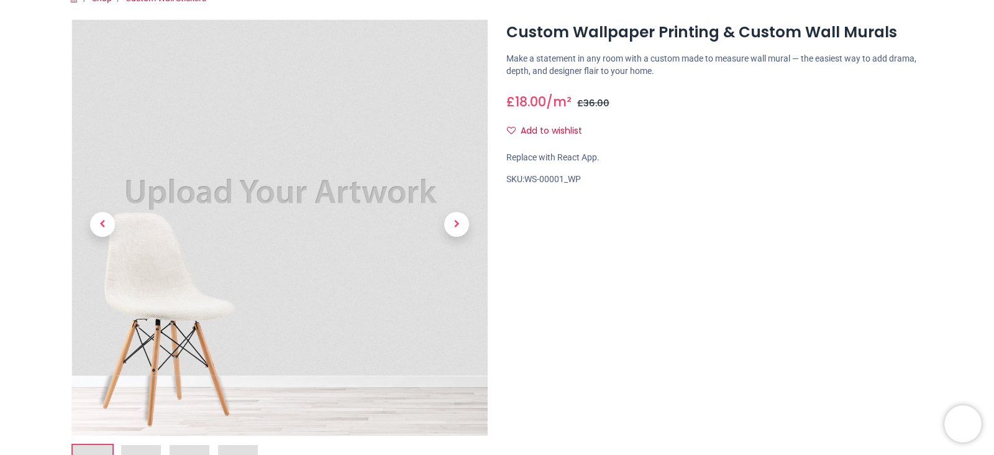
scroll to position [155, 0]
